Goal: Find contact information: Find contact information

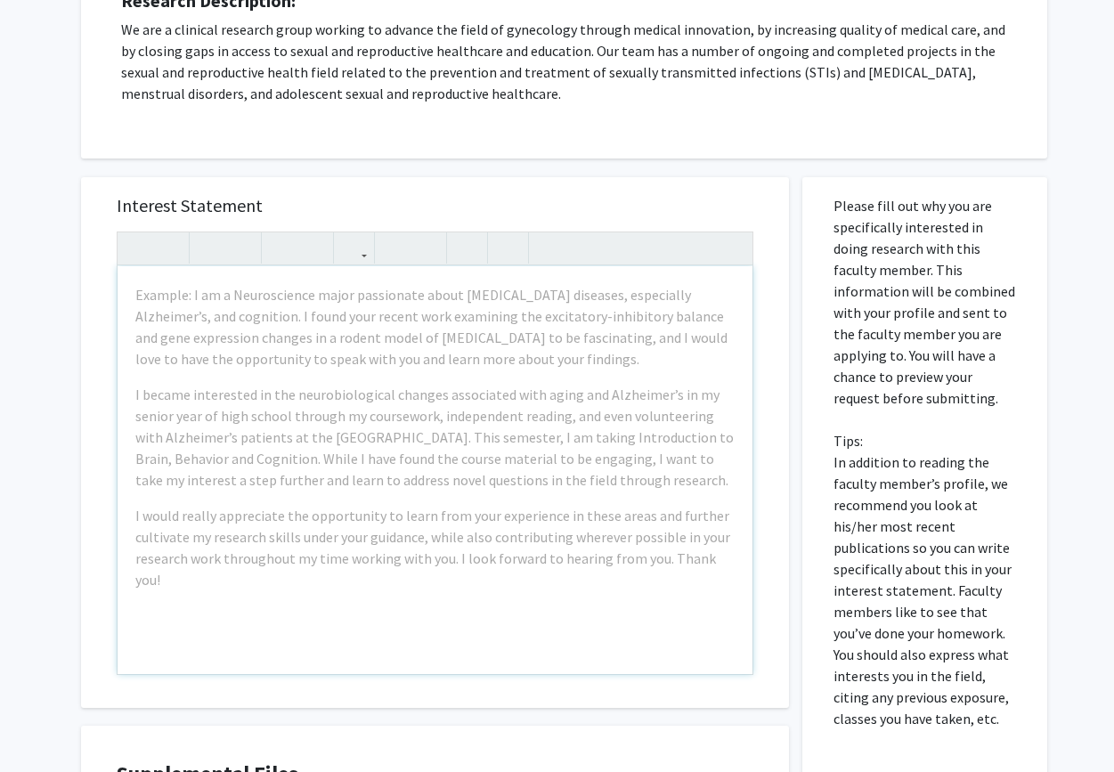
scroll to position [374, 0]
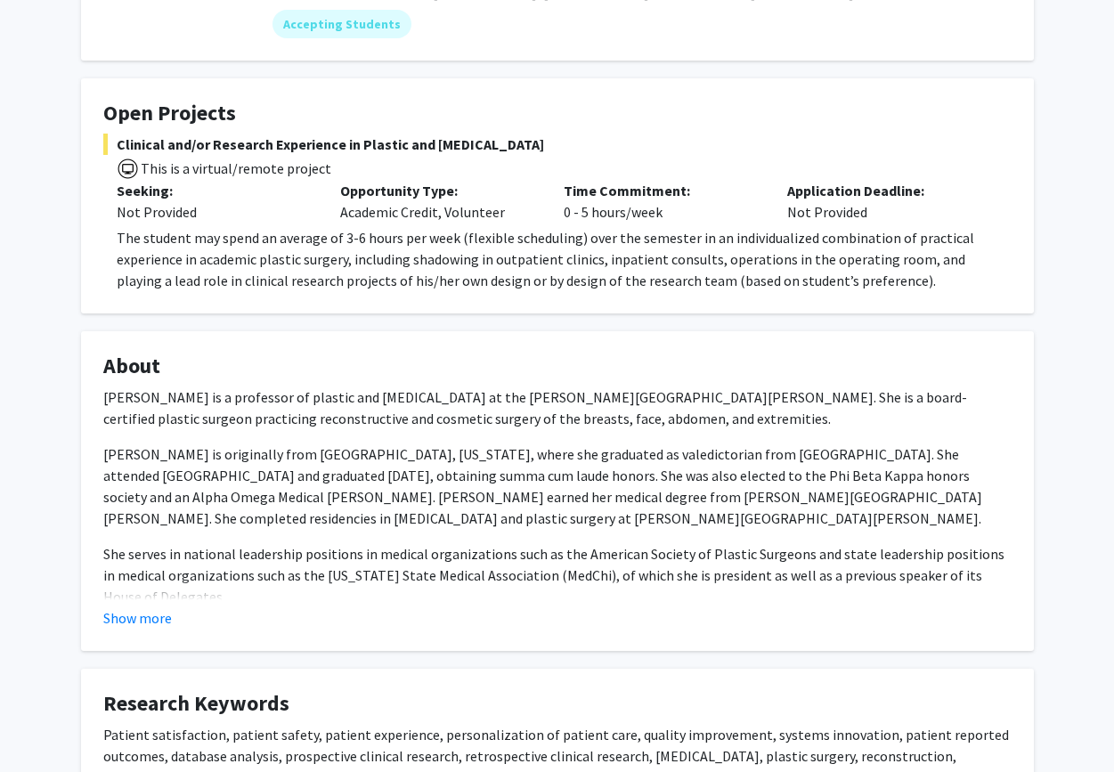
scroll to position [250, 0]
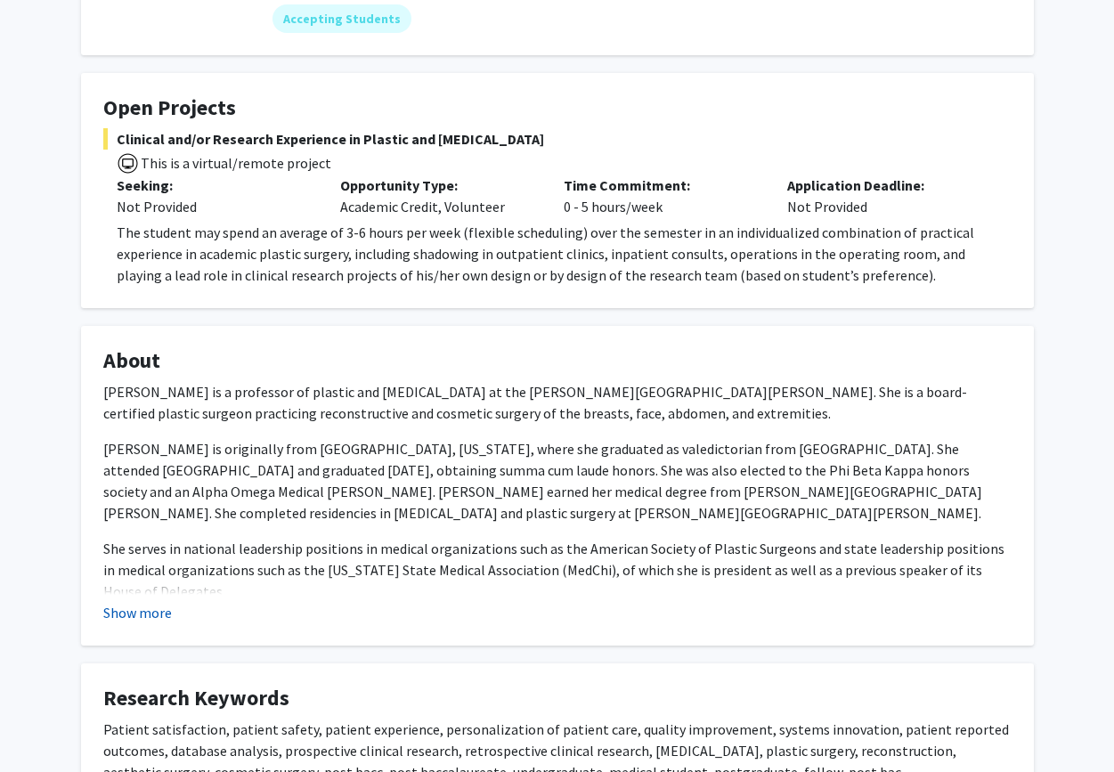
click at [158, 614] on button "Show more" at bounding box center [137, 612] width 69 height 21
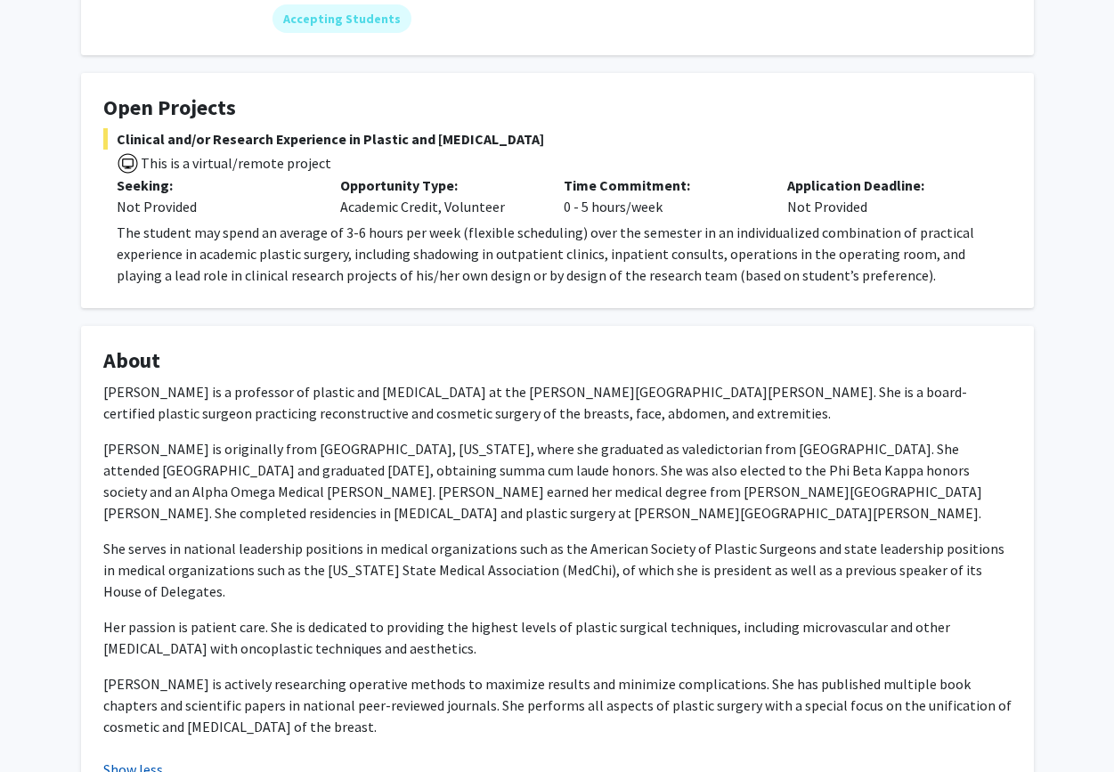
scroll to position [0, 0]
